Goal: Information Seeking & Learning: Learn about a topic

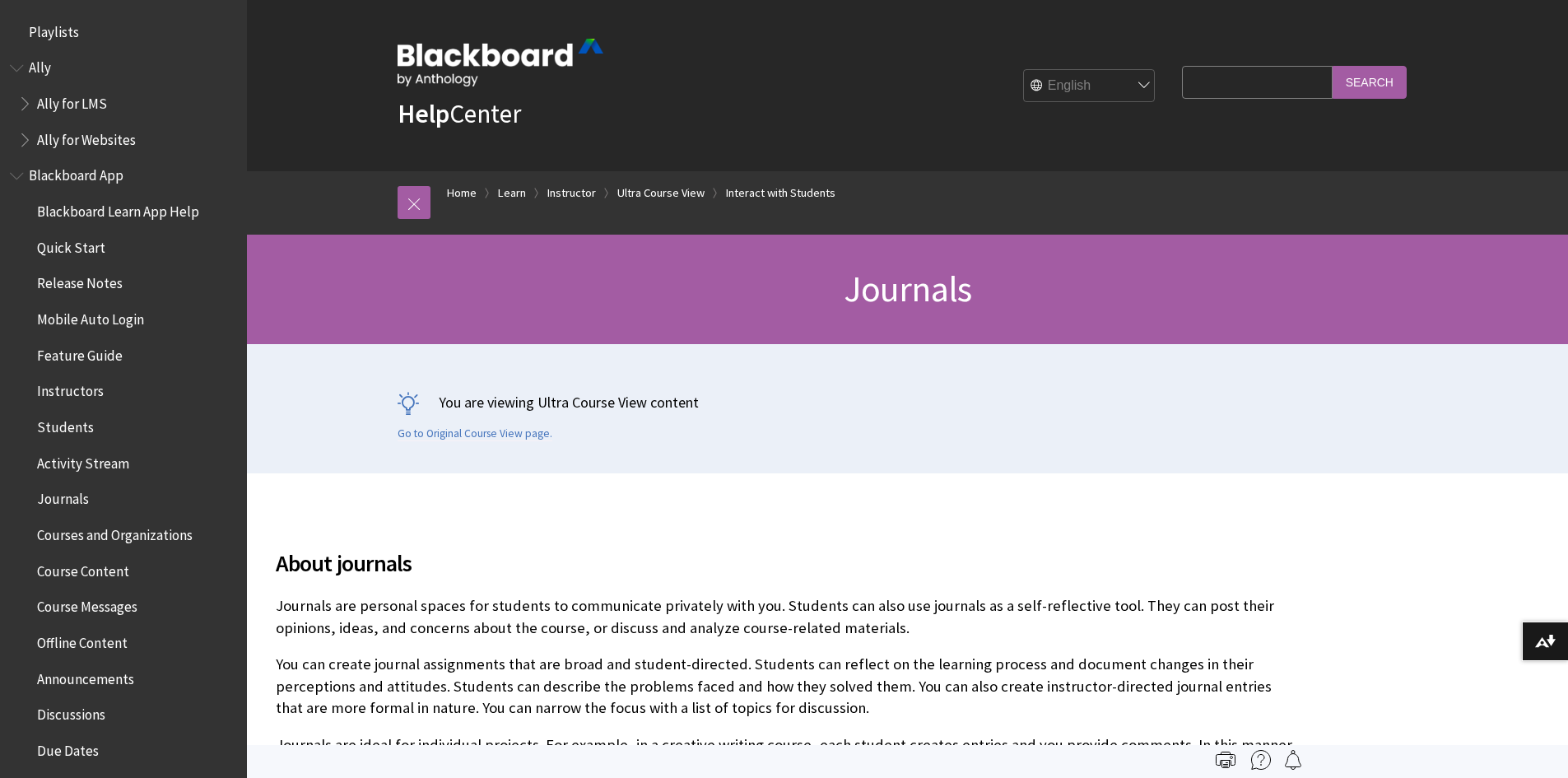
scroll to position [2831, 0]
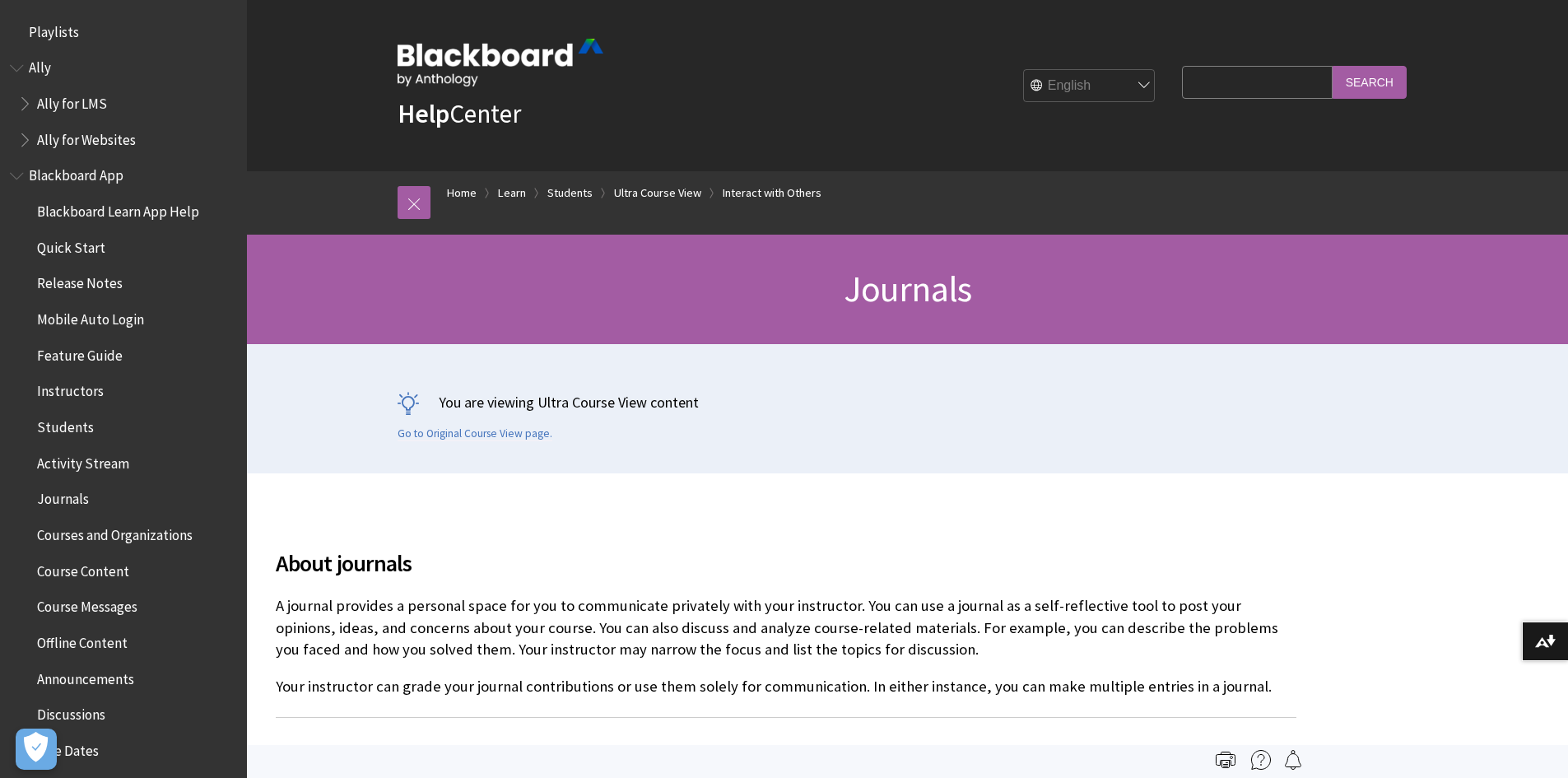
scroll to position [2388, 0]
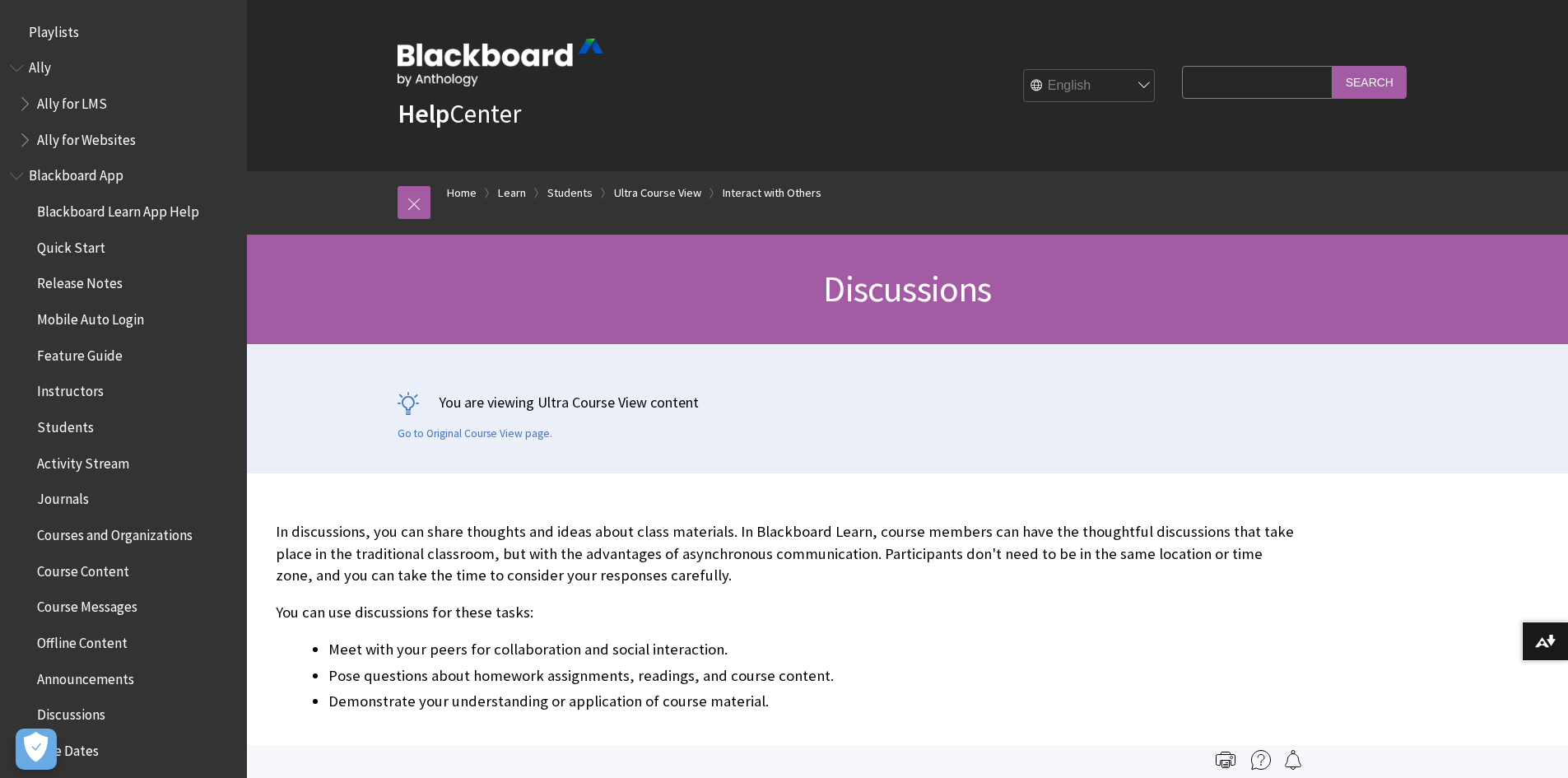
scroll to position [2245, 0]
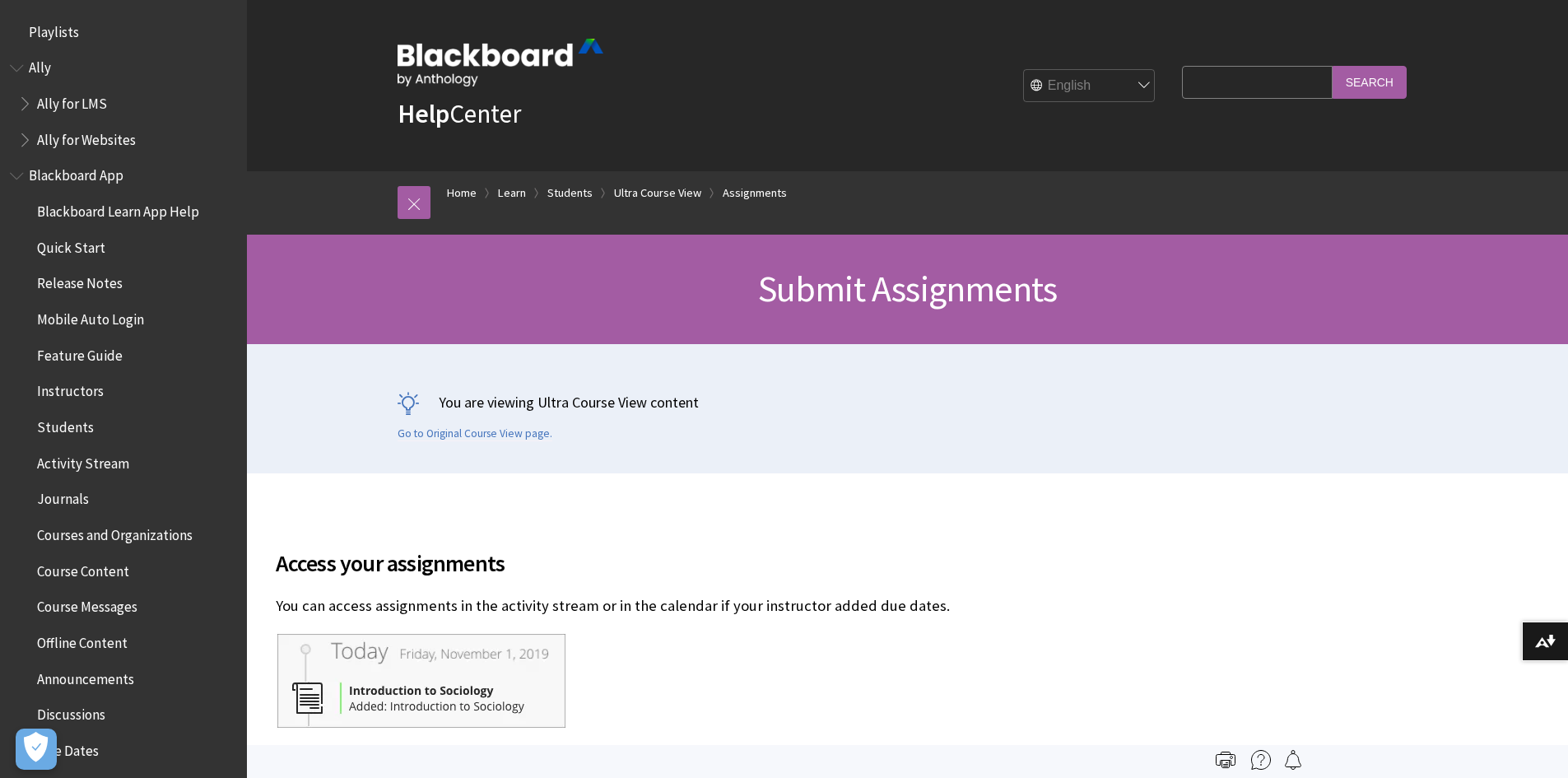
scroll to position [2272, 0]
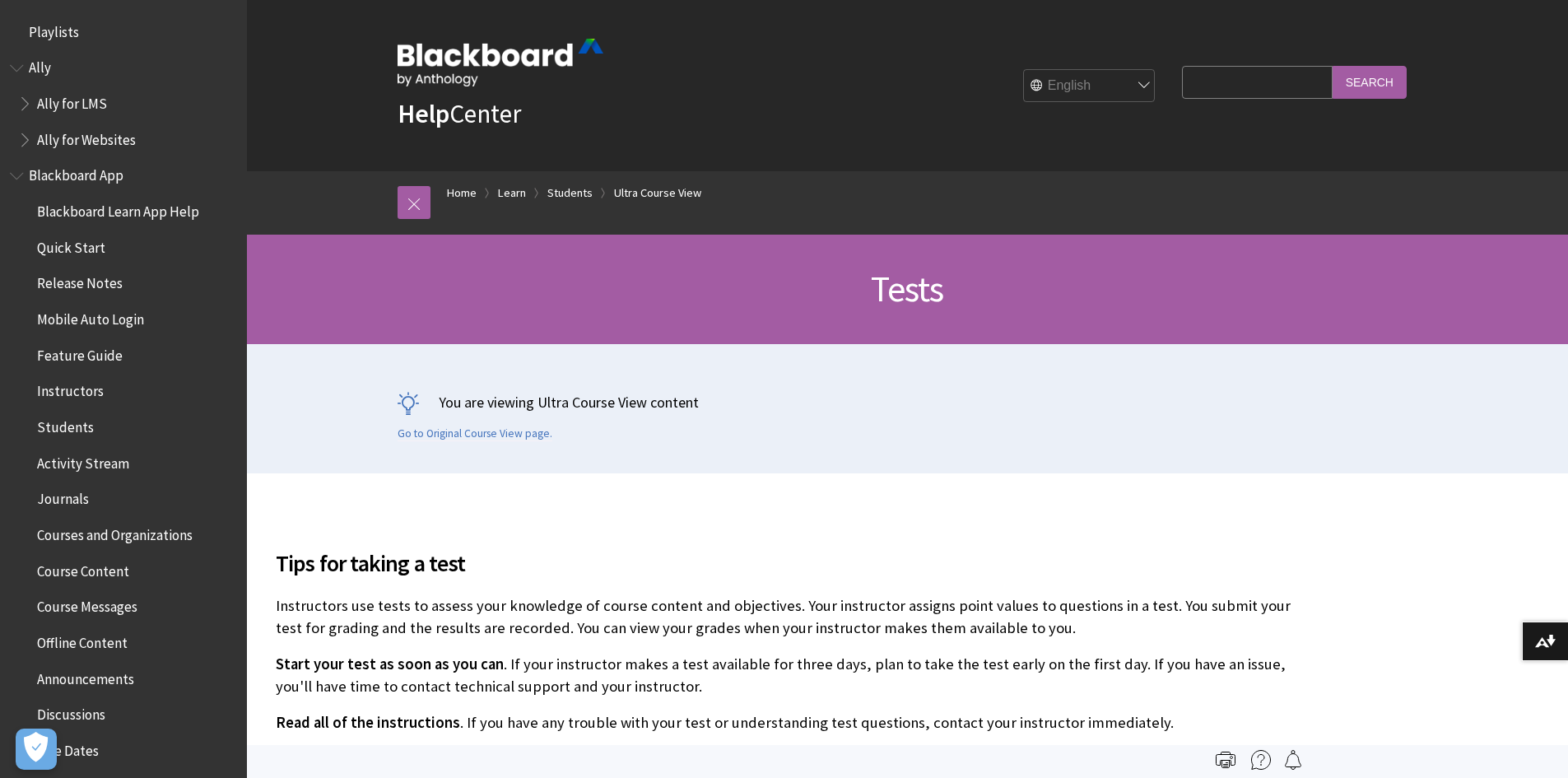
scroll to position [2292, 0]
